Goal: Transaction & Acquisition: Purchase product/service

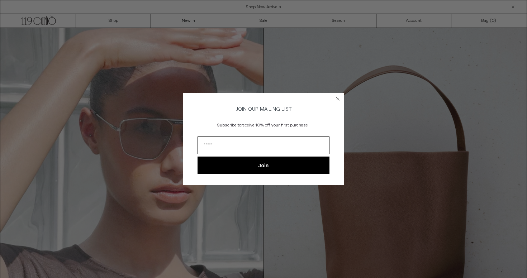
type input "**********"
click at [339, 99] on circle "Close dialog" at bounding box center [338, 98] width 7 height 7
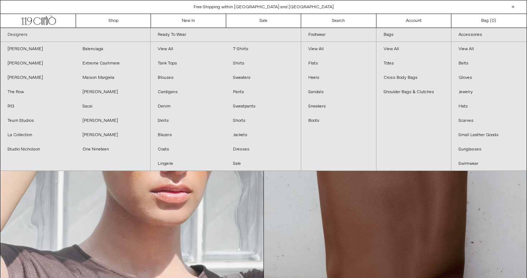
click at [23, 34] on link "Designers" at bounding box center [75, 35] width 150 height 14
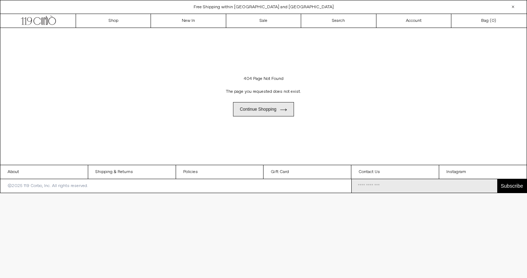
click at [258, 113] on link "Continue shopping" at bounding box center [263, 109] width 61 height 14
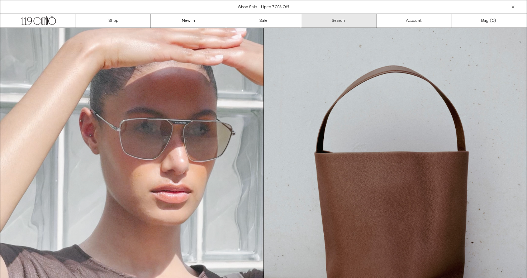
click at [328, 21] on link "Search" at bounding box center [338, 21] width 75 height 14
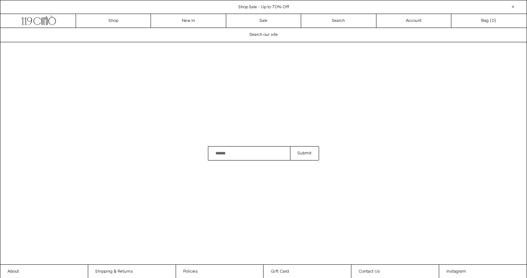
click at [230, 151] on input "Search" at bounding box center [249, 153] width 82 height 14
type input "**********"
click at [305, 154] on button "Submit" at bounding box center [304, 153] width 29 height 14
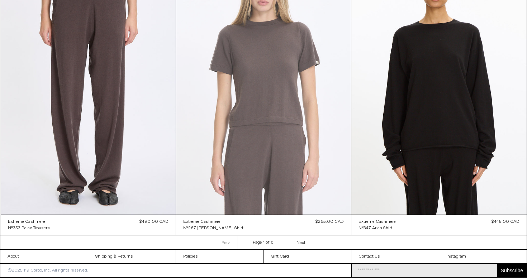
scroll to position [708, 0]
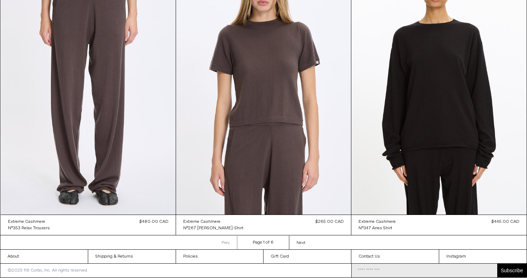
click at [299, 243] on span "Next" at bounding box center [301, 243] width 9 height 6
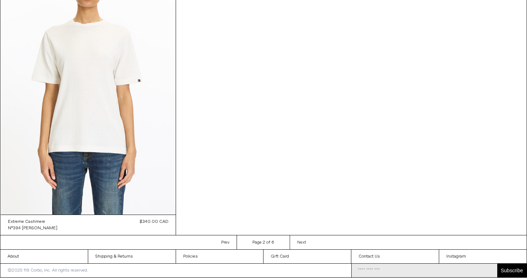
scroll to position [991, 0]
click at [302, 244] on span "Next" at bounding box center [301, 243] width 9 height 6
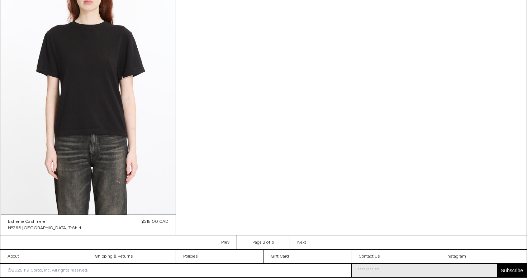
scroll to position [991, 0]
click at [302, 241] on span "Next" at bounding box center [301, 243] width 9 height 6
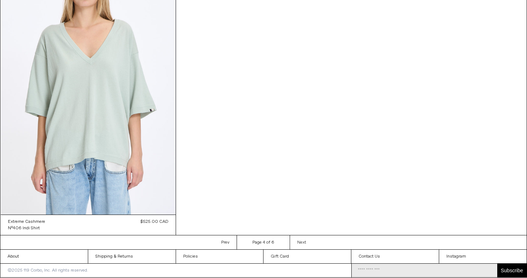
scroll to position [992, 0]
click at [303, 243] on span "Next" at bounding box center [301, 243] width 9 height 6
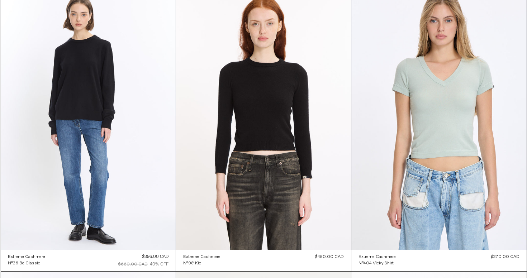
scroll to position [387, 0]
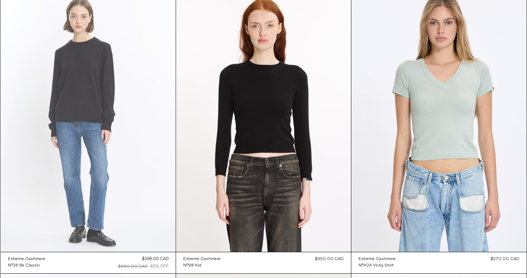
click at [100, 109] on at bounding box center [88, 120] width 175 height 263
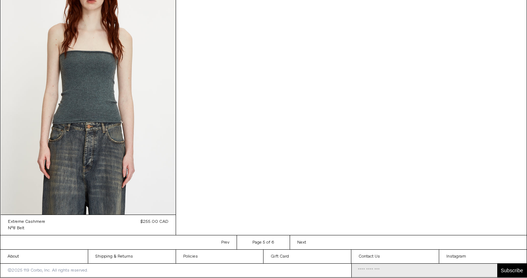
scroll to position [993, 0]
click at [305, 240] on link "Next Next page" at bounding box center [302, 243] width 24 height 14
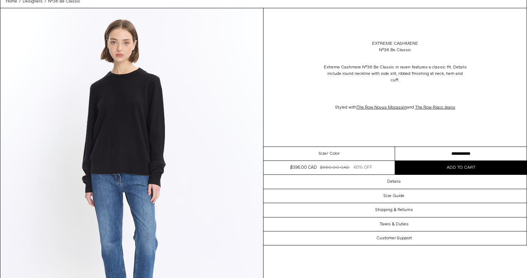
scroll to position [58, 0]
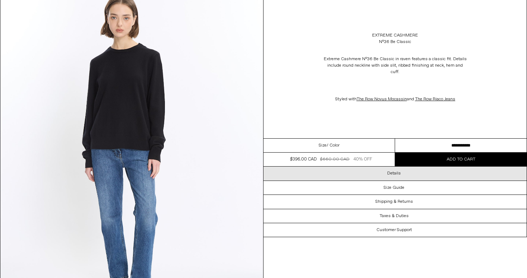
click at [399, 171] on h3 "Details" at bounding box center [394, 173] width 14 height 5
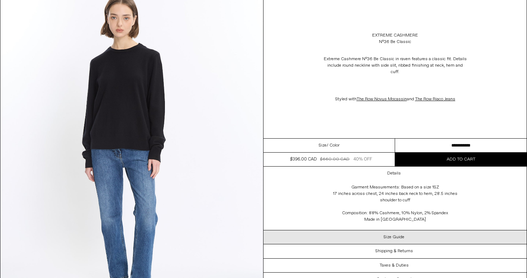
click at [373, 231] on div "Size Guide" at bounding box center [395, 238] width 263 height 14
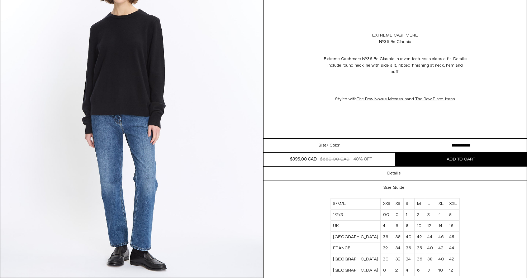
scroll to position [93, 0]
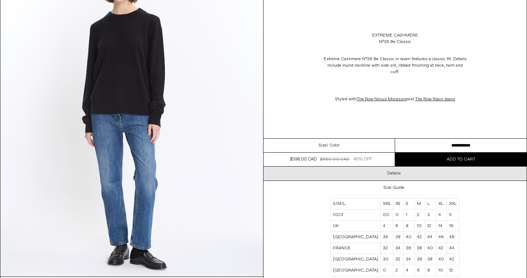
click at [420, 170] on div "Details" at bounding box center [395, 174] width 263 height 14
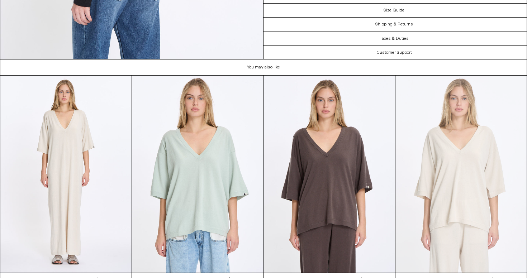
scroll to position [1299, 0]
